Goal: Task Accomplishment & Management: Manage account settings

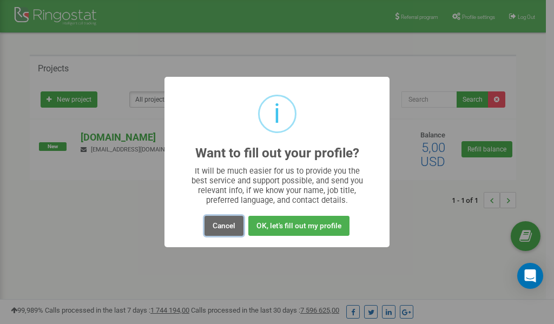
click at [228, 225] on button "Cancel" at bounding box center [224, 226] width 39 height 20
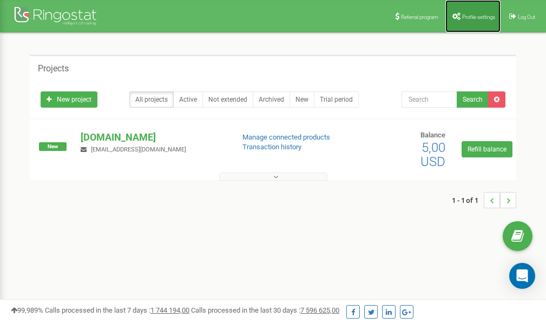
click at [474, 13] on link "Profile settings" at bounding box center [473, 16] width 55 height 32
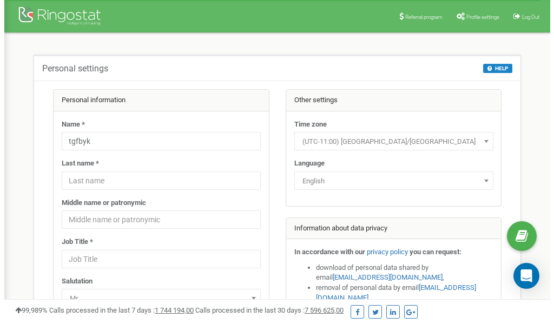
scroll to position [54, 0]
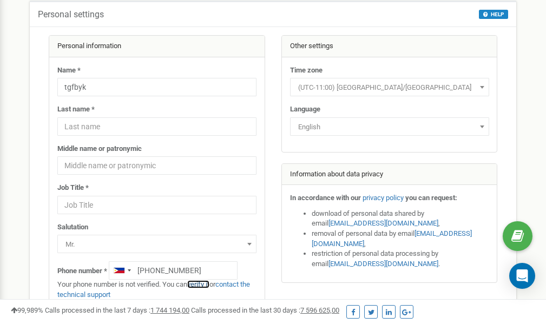
click at [207, 286] on link "verify it" at bounding box center [198, 284] width 22 height 8
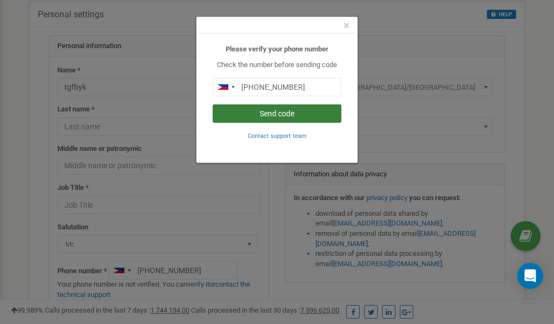
click at [265, 115] on button "Send code" at bounding box center [277, 113] width 129 height 18
